Goal: Find specific page/section: Find specific page/section

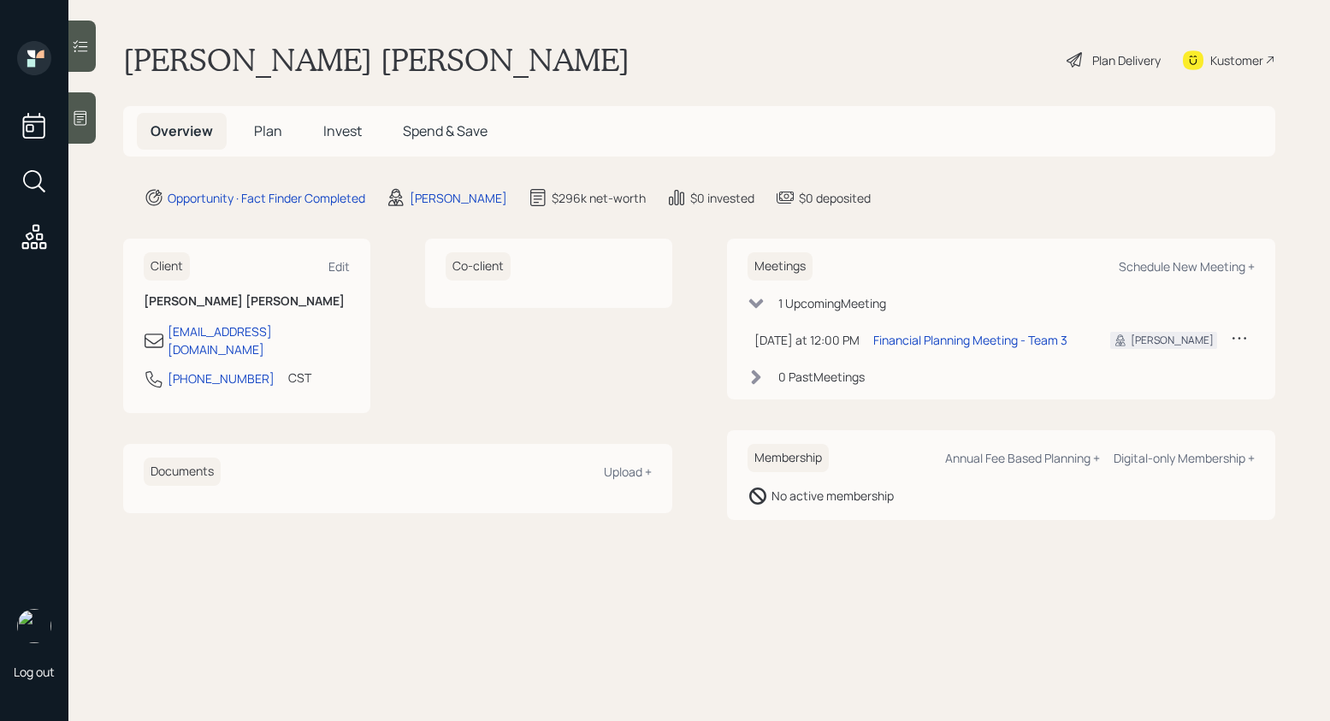
click at [79, 115] on icon at bounding box center [80, 117] width 17 height 17
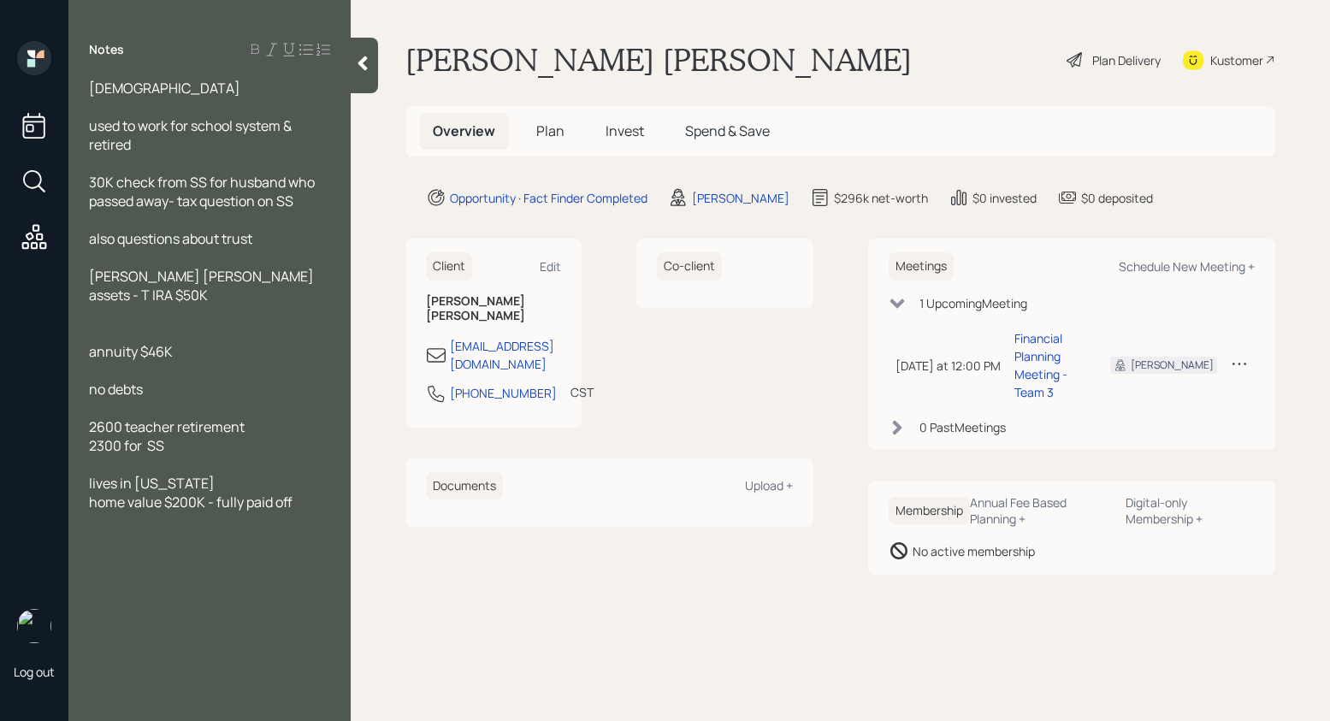
click at [376, 63] on div at bounding box center [364, 66] width 27 height 56
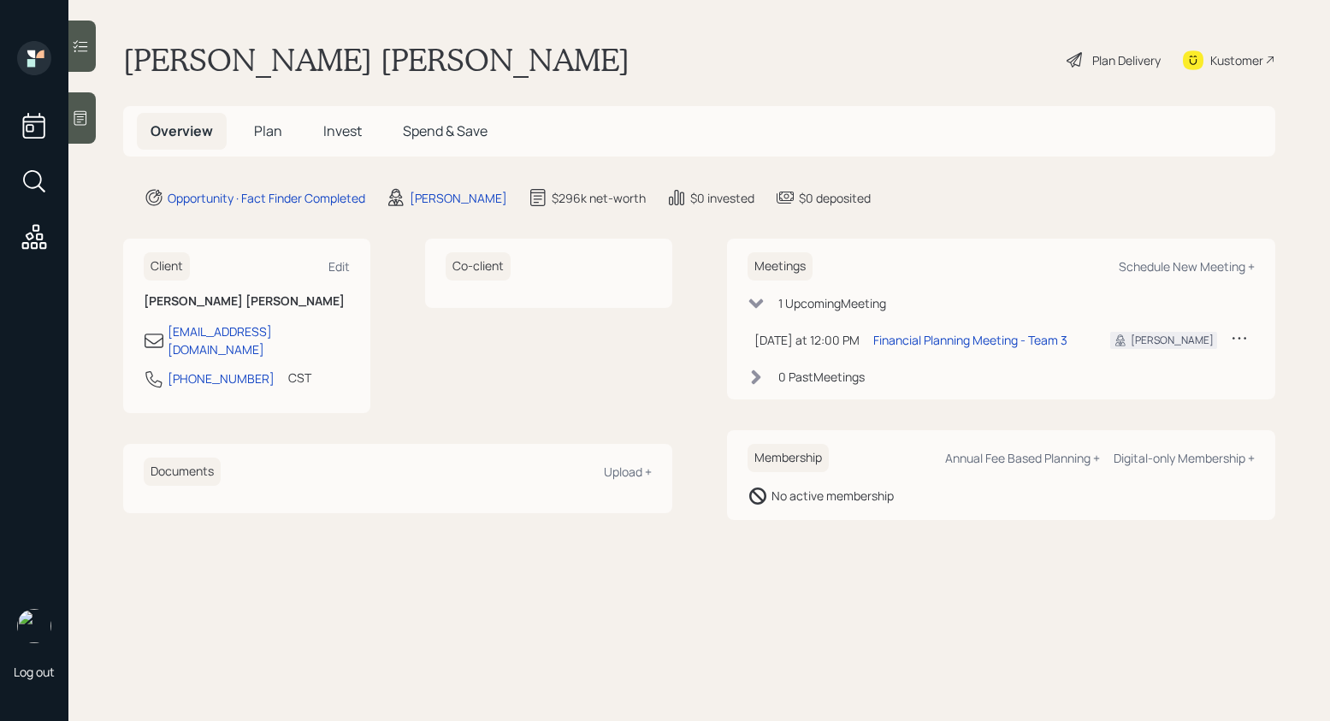
click at [1107, 60] on div "Plan Delivery" at bounding box center [1126, 60] width 68 height 18
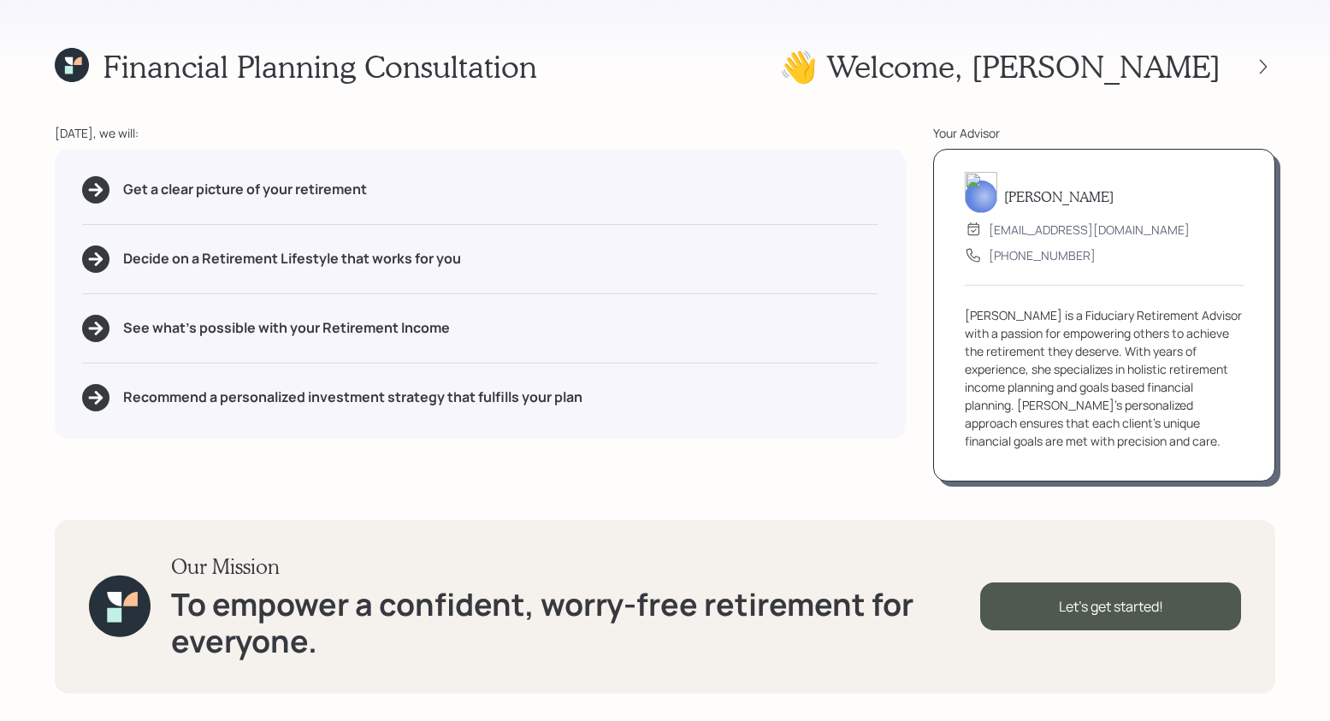
click at [1263, 53] on div "👋 Welcome , Mary" at bounding box center [1027, 66] width 496 height 37
click at [1262, 56] on div at bounding box center [1263, 67] width 24 height 24
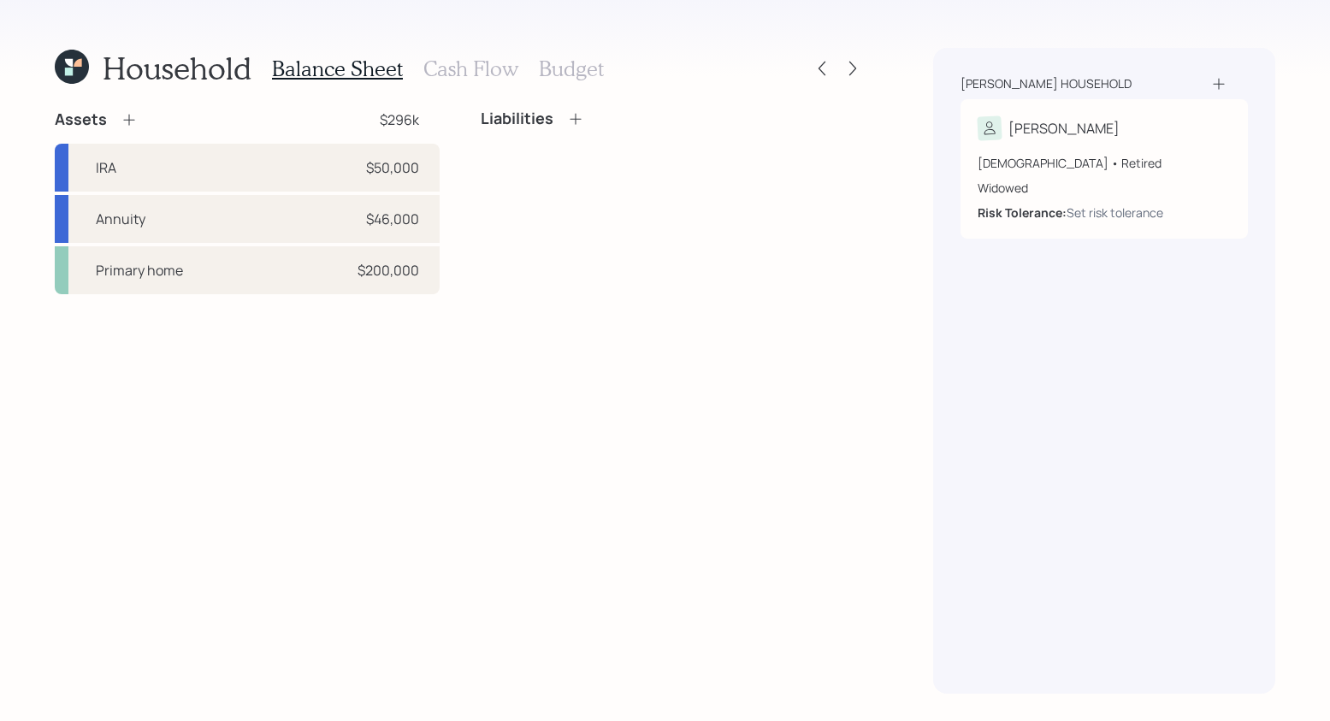
click at [480, 78] on h3 "Cash Flow" at bounding box center [470, 68] width 95 height 25
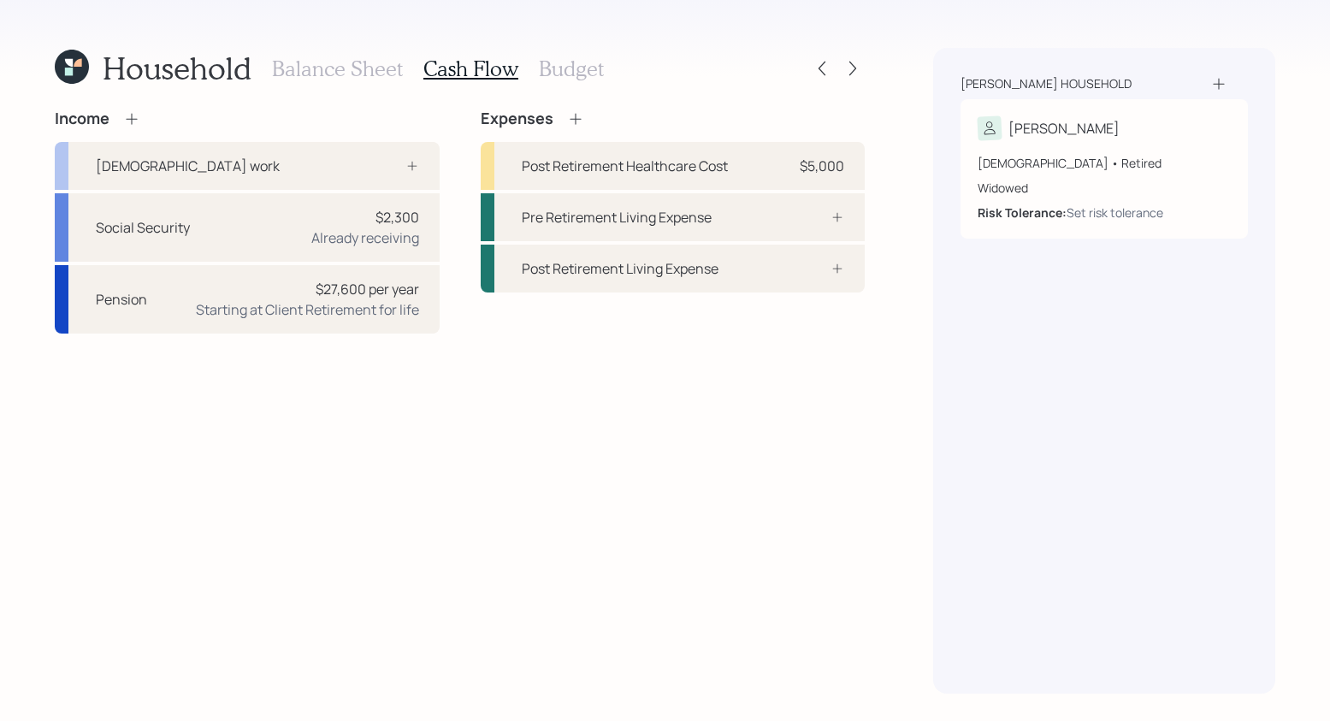
click at [295, 75] on h3 "Balance Sheet" at bounding box center [337, 68] width 131 height 25
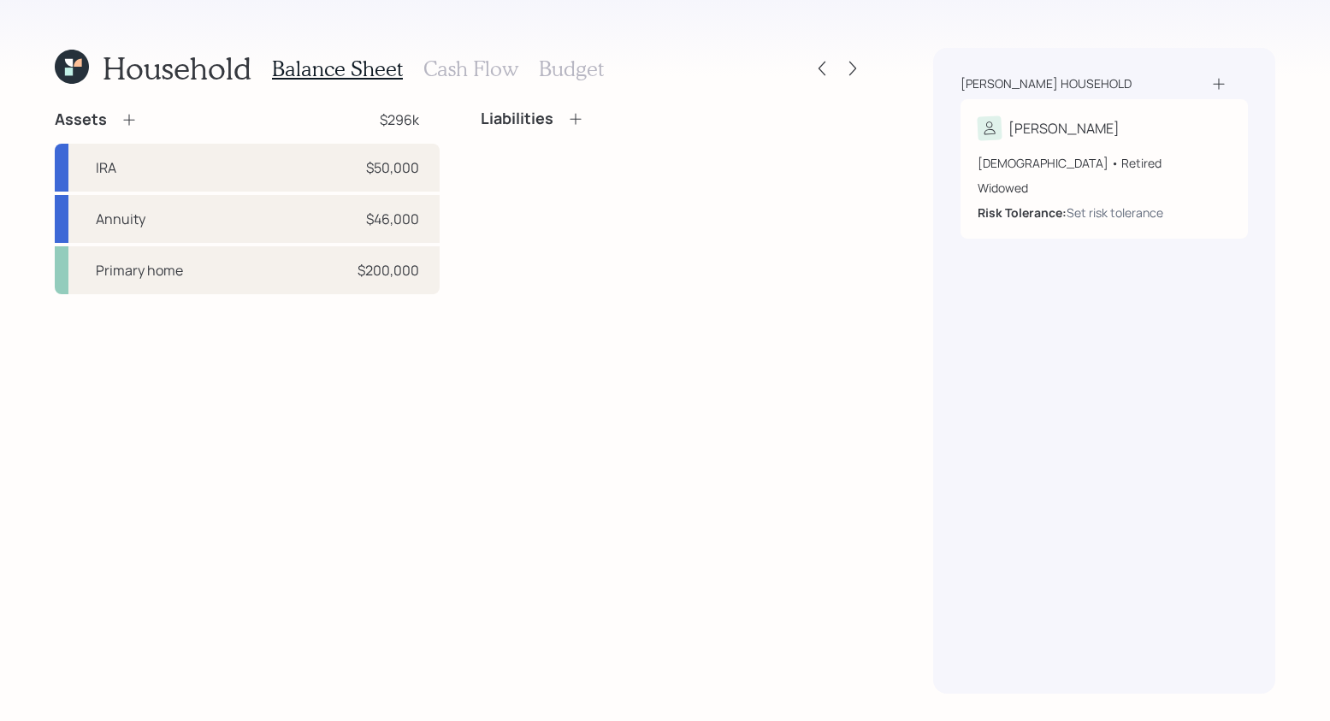
click at [492, 72] on h3 "Cash Flow" at bounding box center [470, 68] width 95 height 25
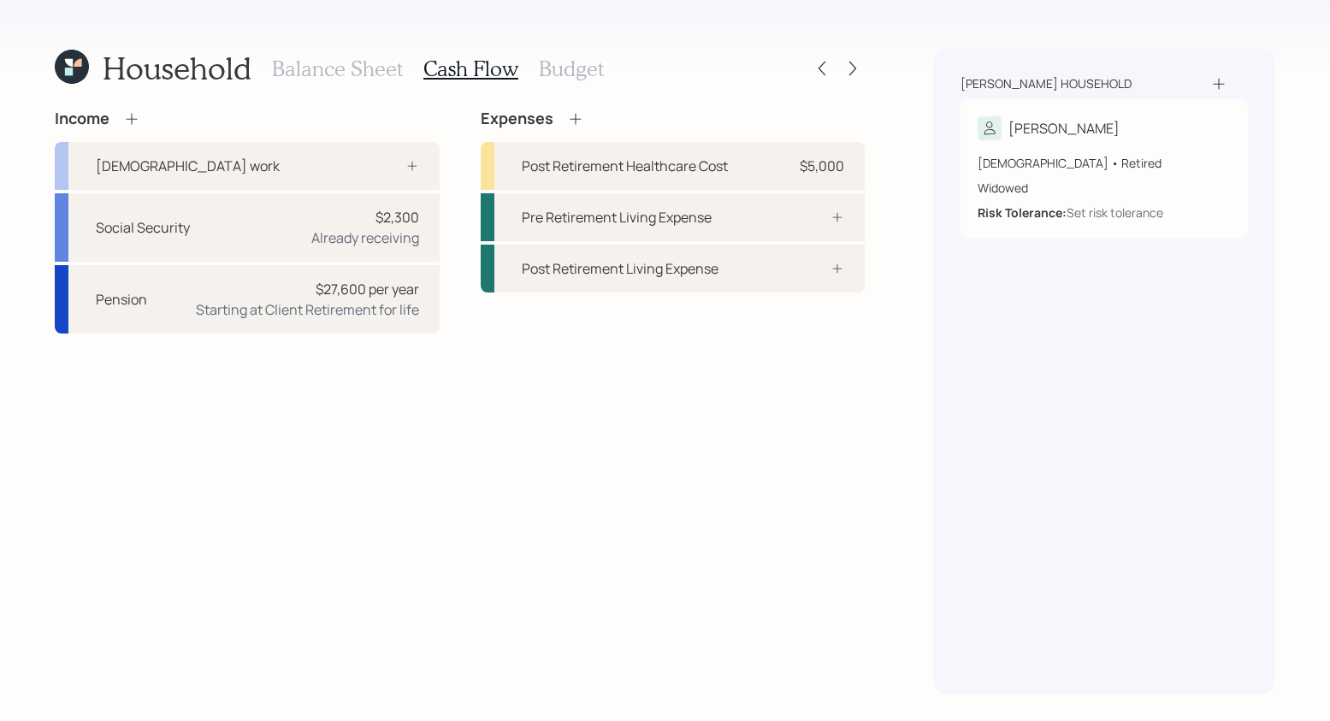
click at [295, 72] on h3 "Balance Sheet" at bounding box center [337, 68] width 131 height 25
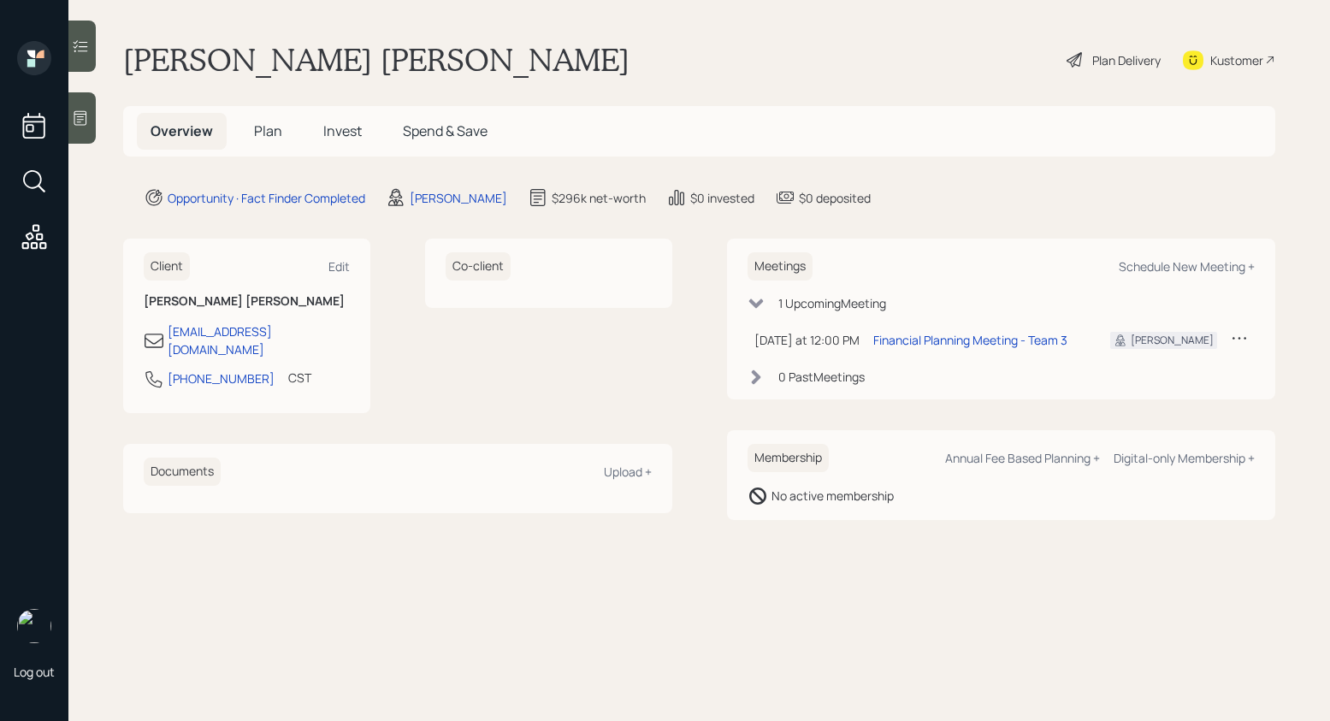
click at [87, 121] on icon at bounding box center [80, 117] width 17 height 17
